Goal: Task Accomplishment & Management: Use online tool/utility

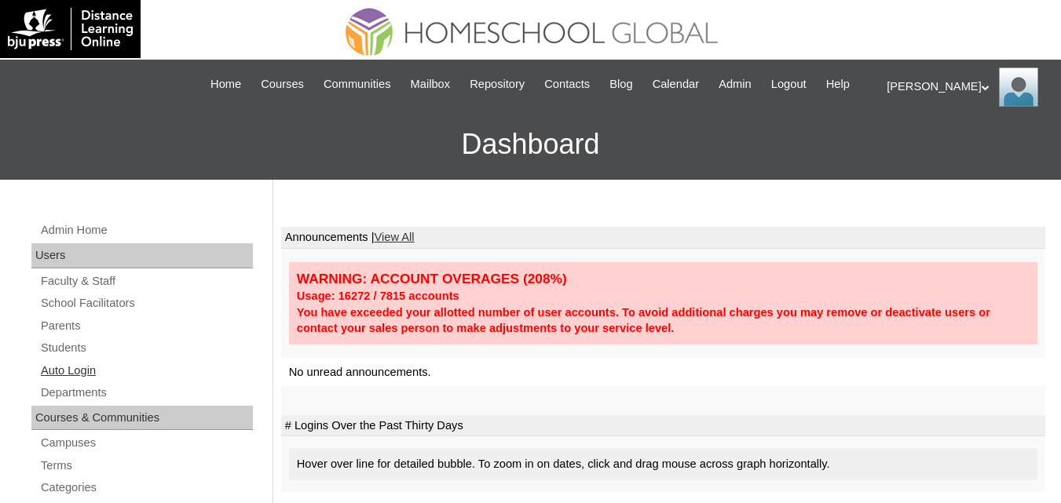
click at [72, 381] on link "Auto Login" at bounding box center [146, 371] width 214 height 20
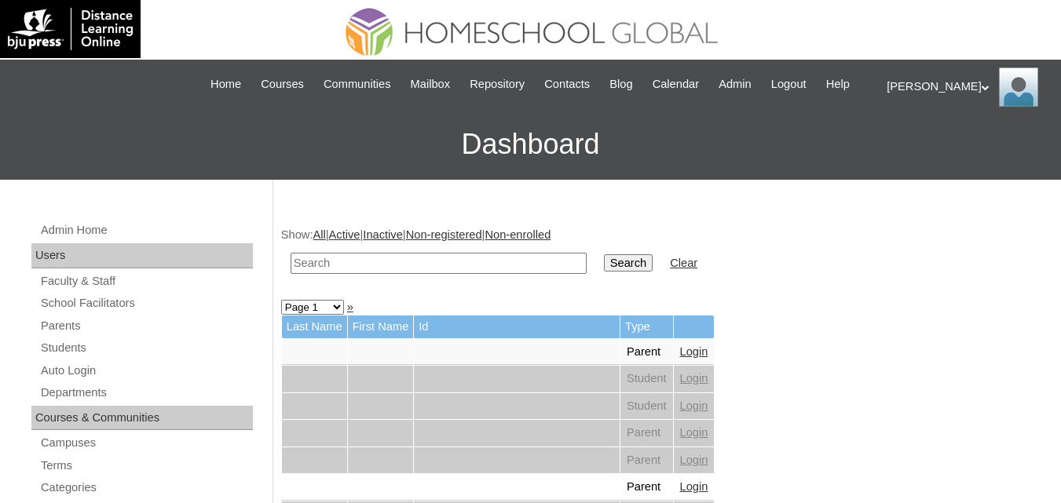
click at [398, 274] on input "text" at bounding box center [439, 263] width 296 height 21
paste input "[DEMOGRAPHIC_DATA][PERSON_NAME]"
type input "[DEMOGRAPHIC_DATA][PERSON_NAME]"
click at [604, 272] on input "Search" at bounding box center [628, 262] width 49 height 17
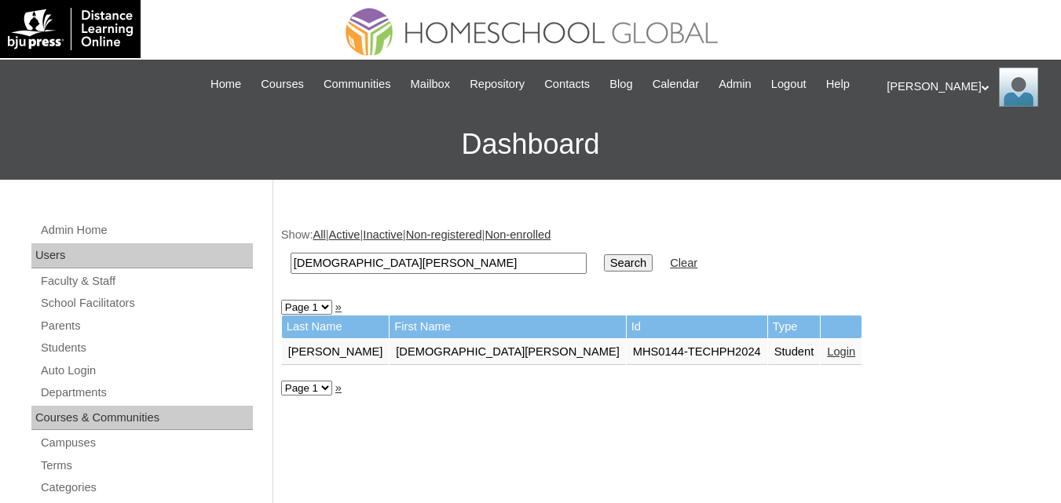
click at [827, 358] on link "Login" at bounding box center [841, 352] width 28 height 13
